Goal: Information Seeking & Learning: Compare options

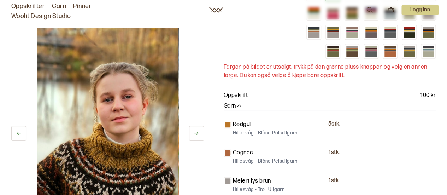
scroll to position [141, 0]
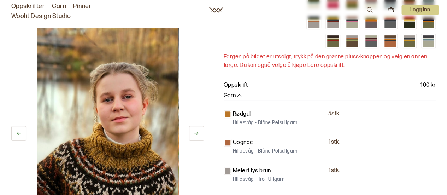
click at [199, 135] on button at bounding box center [196, 133] width 15 height 15
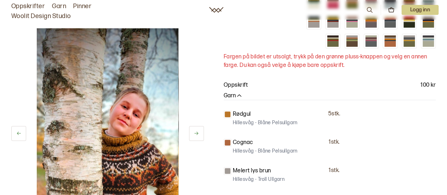
click at [199, 135] on button at bounding box center [196, 133] width 15 height 15
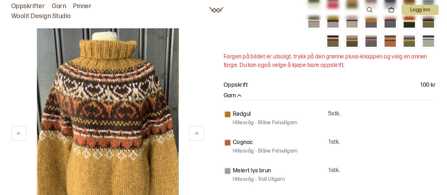
click at [199, 135] on button at bounding box center [196, 133] width 15 height 15
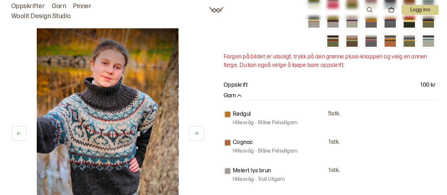
click at [199, 135] on button at bounding box center [196, 133] width 15 height 15
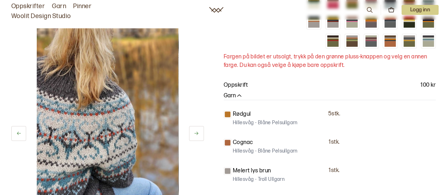
click at [199, 135] on button at bounding box center [196, 133] width 15 height 15
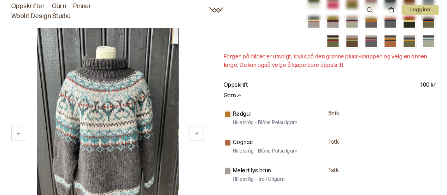
click at [199, 135] on icon at bounding box center [196, 132] width 5 height 5
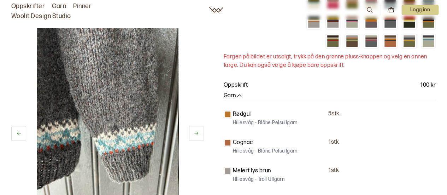
click at [198, 135] on icon at bounding box center [196, 132] width 5 height 5
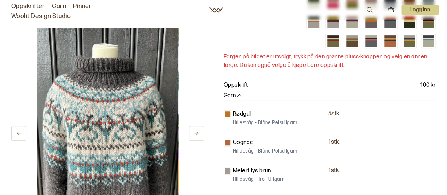
click at [198, 135] on icon at bounding box center [196, 132] width 5 height 5
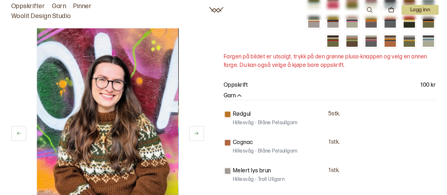
click at [198, 135] on icon at bounding box center [196, 132] width 5 height 5
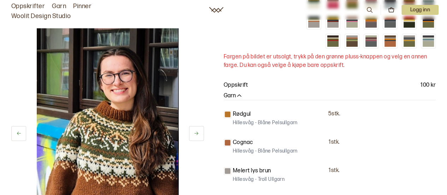
click at [198, 135] on icon at bounding box center [196, 132] width 5 height 5
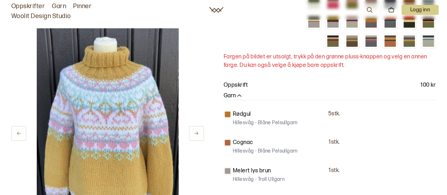
click at [198, 135] on icon at bounding box center [196, 132] width 5 height 5
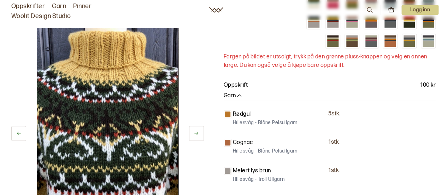
click at [198, 135] on icon at bounding box center [196, 132] width 5 height 5
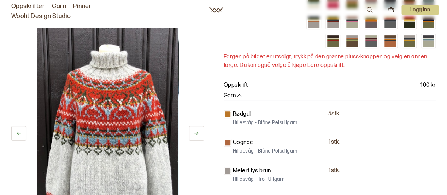
click at [198, 135] on icon at bounding box center [196, 132] width 5 height 5
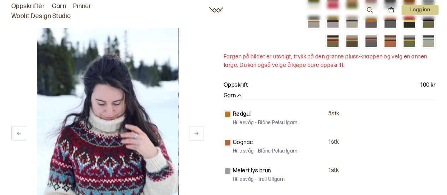
click at [198, 135] on icon at bounding box center [196, 132] width 5 height 5
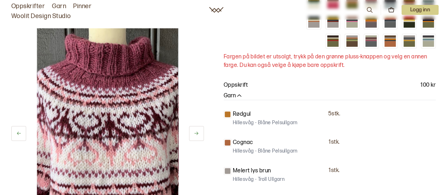
click at [198, 135] on icon at bounding box center [196, 132] width 5 height 5
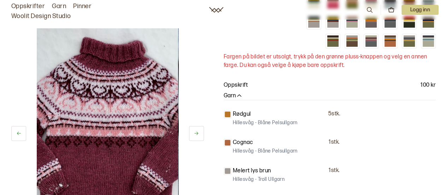
click at [198, 135] on icon at bounding box center [196, 132] width 5 height 5
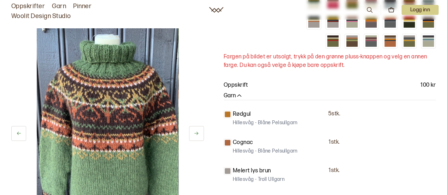
click at [198, 135] on icon at bounding box center [196, 132] width 5 height 5
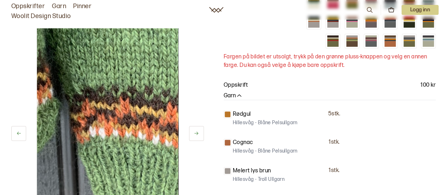
click at [198, 135] on icon at bounding box center [196, 132] width 5 height 5
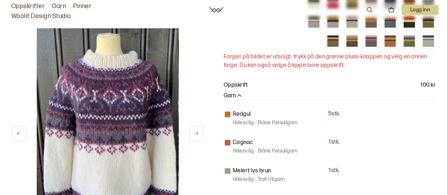
click at [198, 135] on icon at bounding box center [196, 132] width 5 height 5
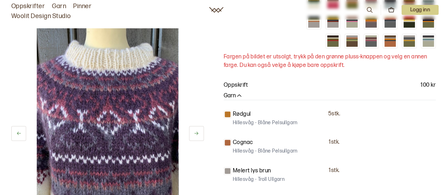
click at [198, 135] on icon at bounding box center [196, 132] width 5 height 5
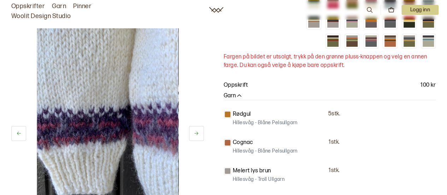
click at [198, 135] on icon at bounding box center [196, 132] width 5 height 5
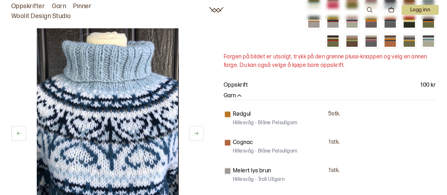
click at [198, 135] on icon at bounding box center [196, 132] width 5 height 5
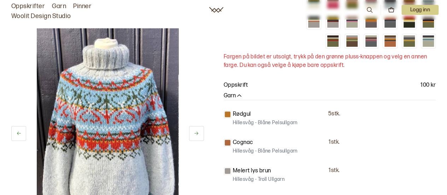
click at [198, 135] on icon at bounding box center [196, 132] width 5 height 5
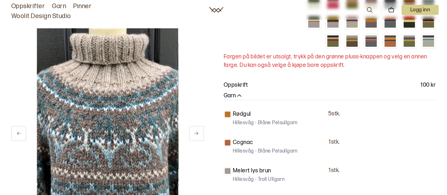
click at [198, 135] on icon at bounding box center [196, 132] width 5 height 5
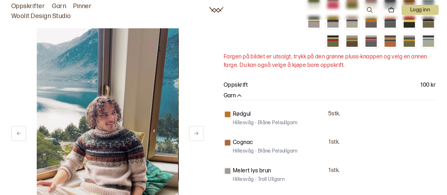
click at [198, 135] on icon at bounding box center [196, 132] width 5 height 5
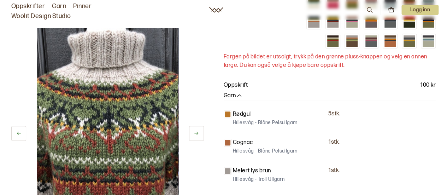
click at [198, 135] on icon at bounding box center [196, 132] width 5 height 5
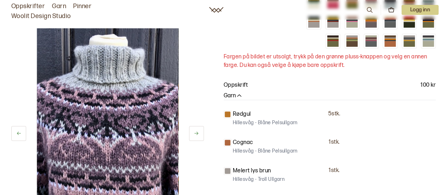
click at [198, 135] on icon at bounding box center [196, 132] width 5 height 5
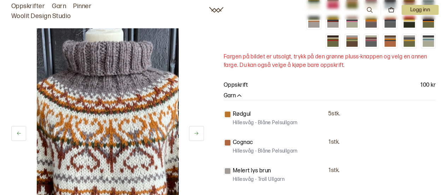
click at [198, 135] on icon at bounding box center [196, 132] width 5 height 5
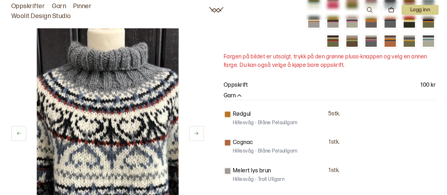
click at [197, 135] on icon at bounding box center [196, 132] width 5 height 5
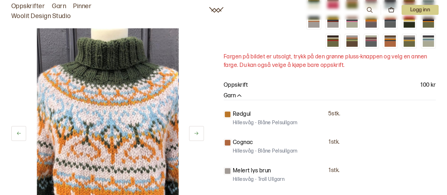
click at [197, 135] on icon at bounding box center [196, 132] width 5 height 5
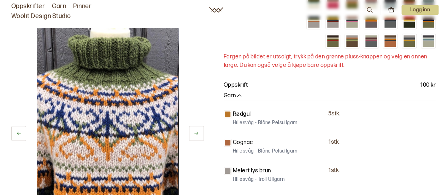
click at [197, 135] on icon at bounding box center [196, 132] width 5 height 5
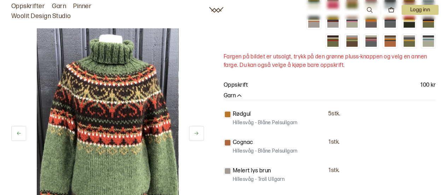
click at [197, 135] on icon at bounding box center [196, 132] width 5 height 5
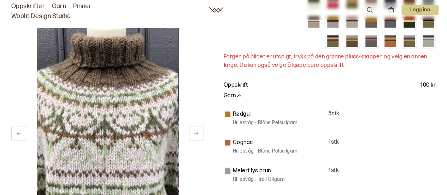
click at [197, 135] on icon at bounding box center [196, 132] width 5 height 5
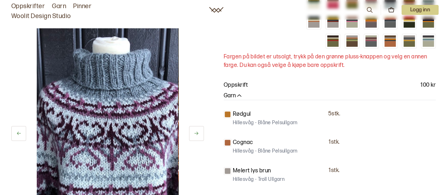
click at [197, 135] on icon at bounding box center [196, 132] width 5 height 5
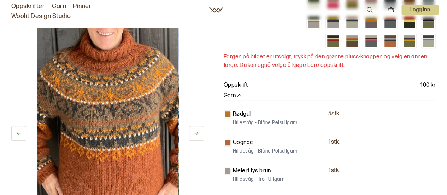
click at [197, 135] on icon at bounding box center [196, 132] width 5 height 5
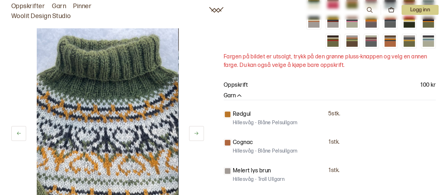
click at [197, 135] on icon at bounding box center [196, 132] width 5 height 5
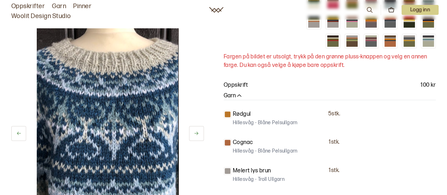
click at [197, 135] on icon at bounding box center [196, 132] width 5 height 5
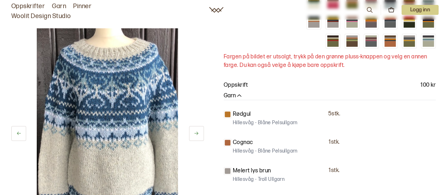
click at [197, 135] on icon at bounding box center [196, 132] width 5 height 5
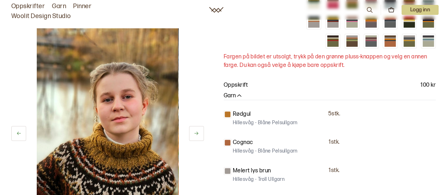
click at [197, 135] on icon at bounding box center [196, 132] width 5 height 5
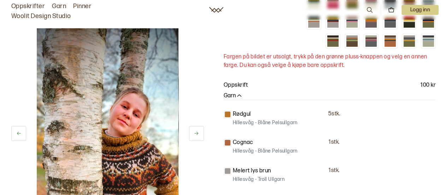
click at [197, 135] on icon at bounding box center [196, 132] width 5 height 5
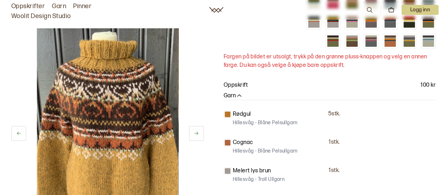
click at [197, 135] on icon at bounding box center [196, 132] width 5 height 5
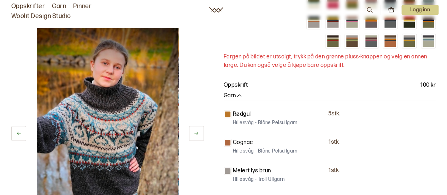
click at [197, 135] on icon at bounding box center [196, 132] width 5 height 5
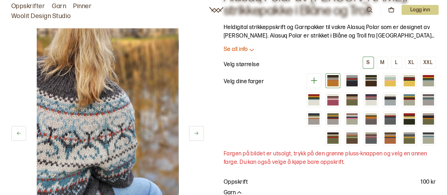
scroll to position [35, 0]
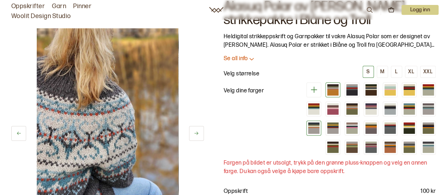
click at [314, 129] on div at bounding box center [313, 131] width 11 height 6
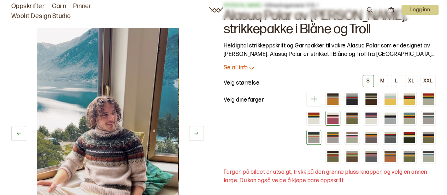
scroll to position [71, 0]
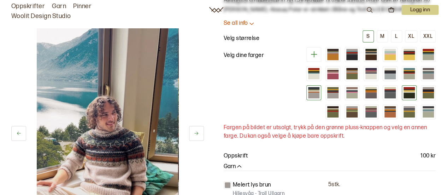
click at [412, 92] on div at bounding box center [409, 92] width 11 height 1
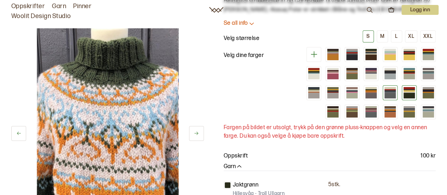
click at [389, 93] on div at bounding box center [390, 96] width 11 height 6
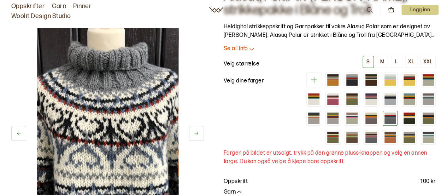
scroll to position [35, 0]
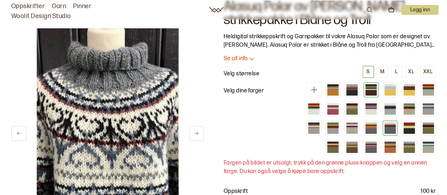
click at [373, 91] on div at bounding box center [371, 93] width 11 height 6
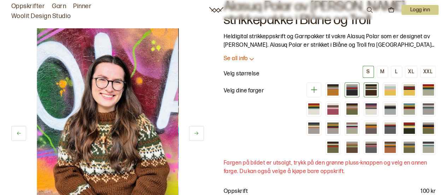
click at [355, 90] on div at bounding box center [351, 93] width 11 height 6
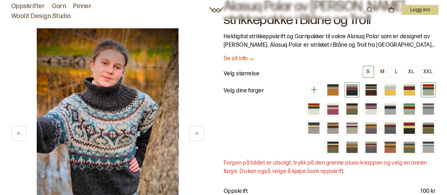
click at [425, 91] on div at bounding box center [428, 93] width 11 height 6
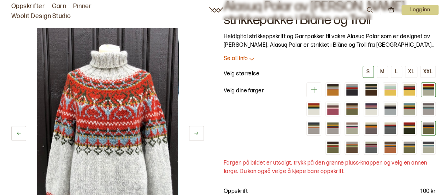
click at [430, 129] on div at bounding box center [428, 131] width 11 height 6
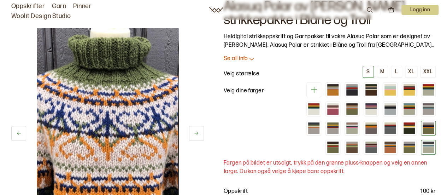
click at [426, 149] on div at bounding box center [428, 150] width 11 height 6
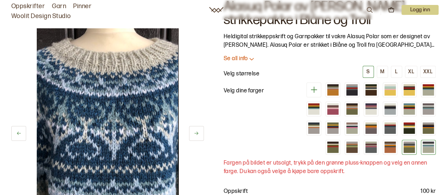
click at [409, 147] on div at bounding box center [409, 150] width 11 height 6
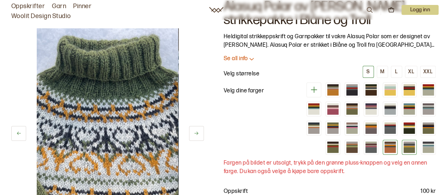
click at [391, 148] on div at bounding box center [390, 150] width 11 height 6
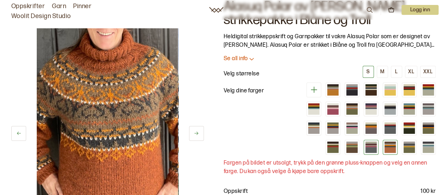
click at [372, 147] on div at bounding box center [371, 150] width 11 height 6
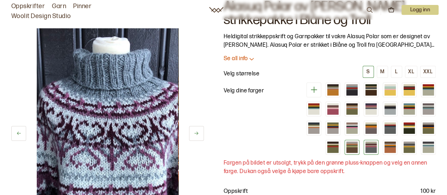
click at [351, 147] on div at bounding box center [351, 150] width 11 height 6
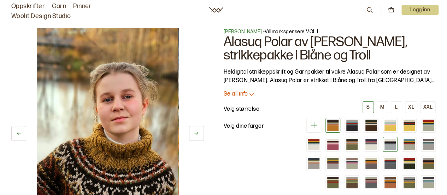
click at [390, 144] on div at bounding box center [390, 147] width 11 height 6
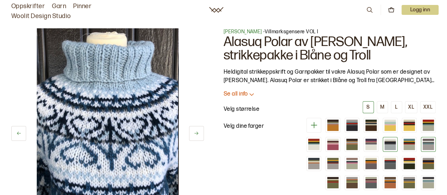
click at [425, 147] on div at bounding box center [428, 147] width 11 height 6
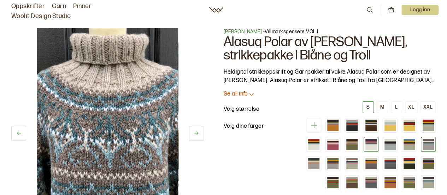
click at [372, 146] on div at bounding box center [371, 147] width 11 height 6
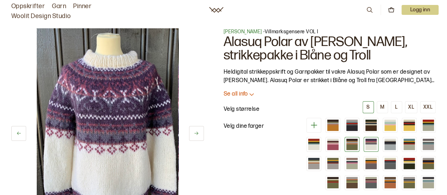
click at [351, 146] on div at bounding box center [351, 147] width 11 height 6
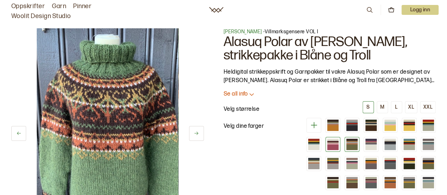
click at [336, 146] on div at bounding box center [332, 147] width 11 height 6
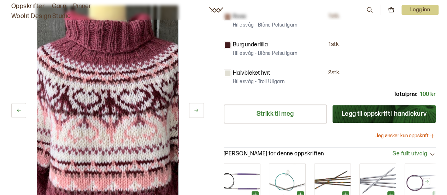
scroll to position [271, 0]
